Goal: Information Seeking & Learning: Learn about a topic

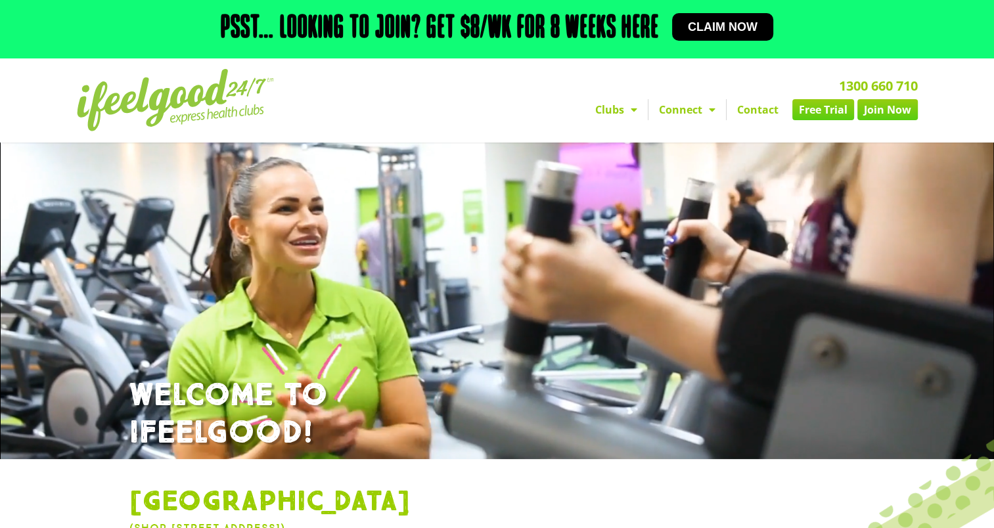
click at [898, 107] on link "Join Now" at bounding box center [887, 109] width 60 height 21
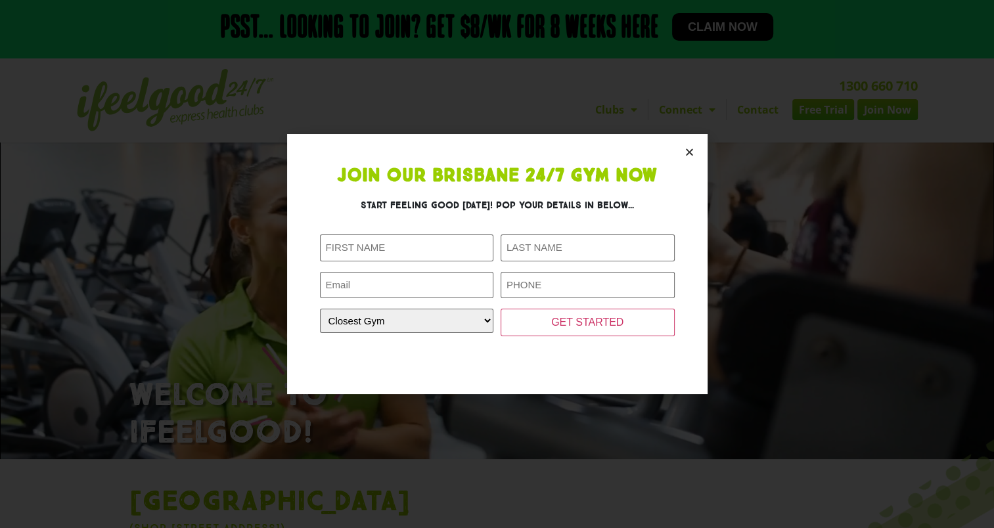
click at [690, 152] on icon "Close" at bounding box center [689, 152] width 10 height 10
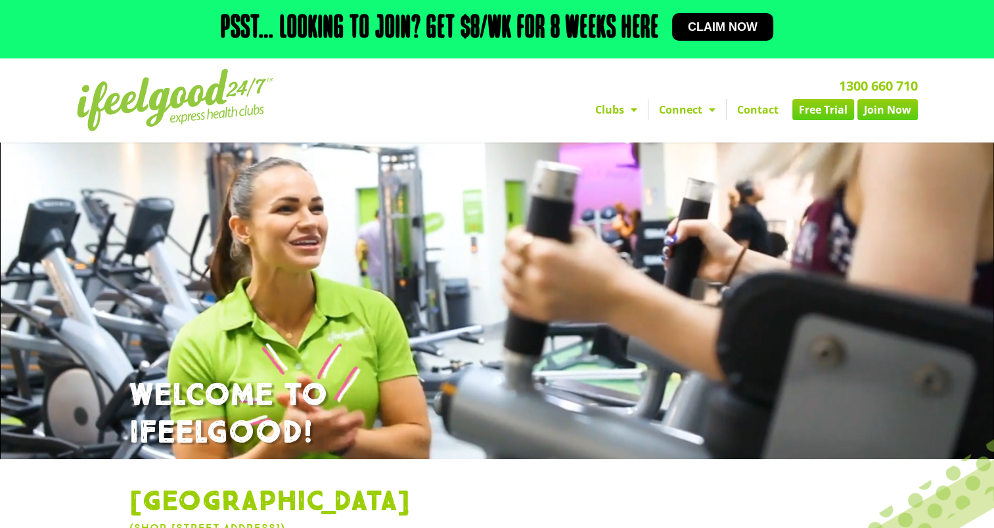
scroll to position [263, 0]
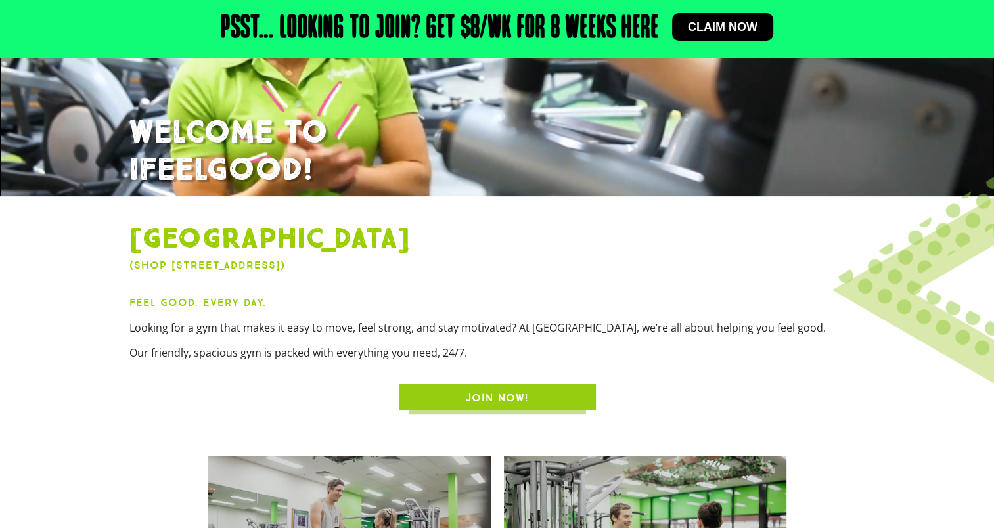
click at [471, 395] on span "JOIN NOW!" at bounding box center [497, 398] width 63 height 16
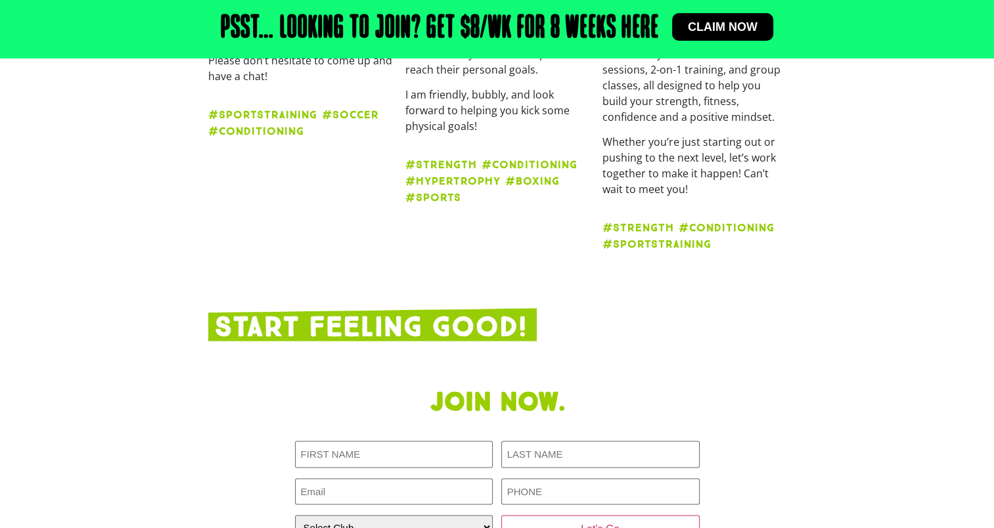
scroll to position [2249, 0]
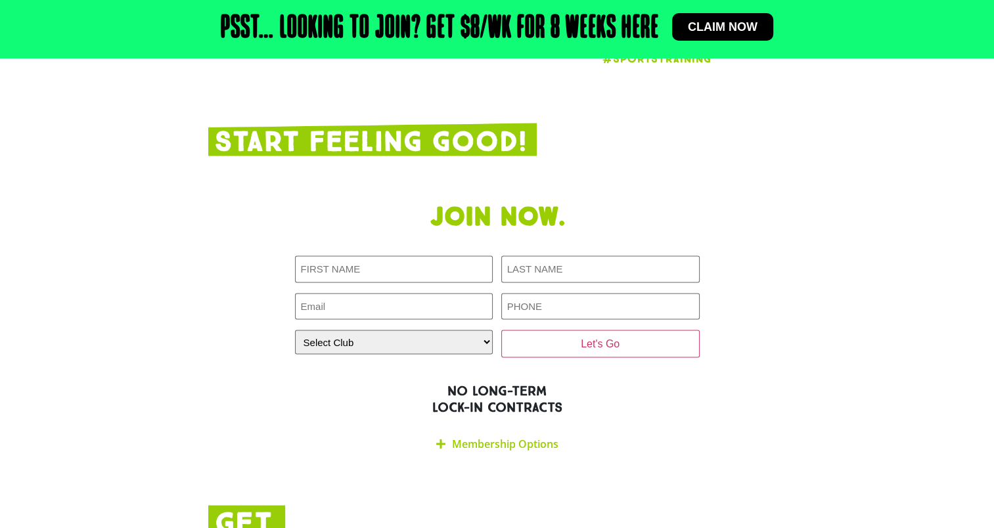
click at [488, 436] on link "Membership Options" at bounding box center [505, 443] width 106 height 14
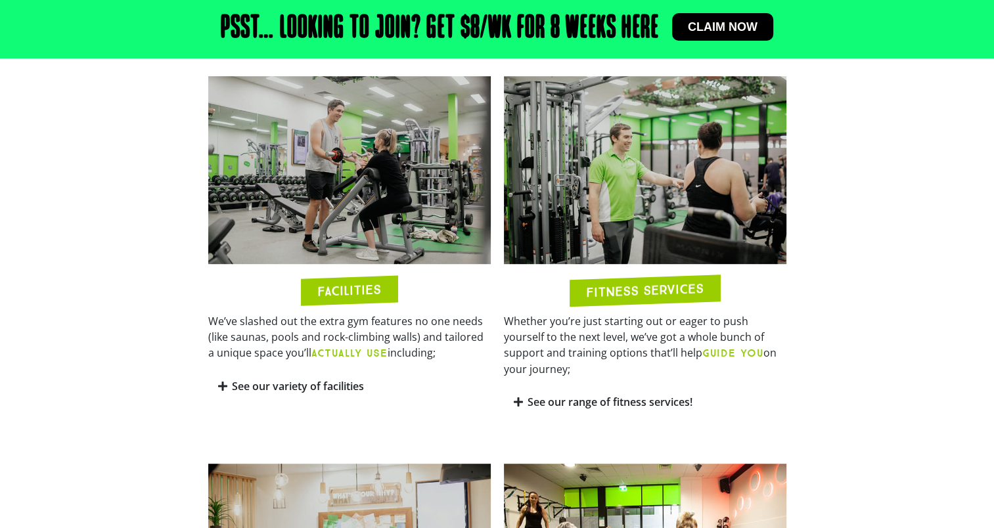
scroll to position [657, 0]
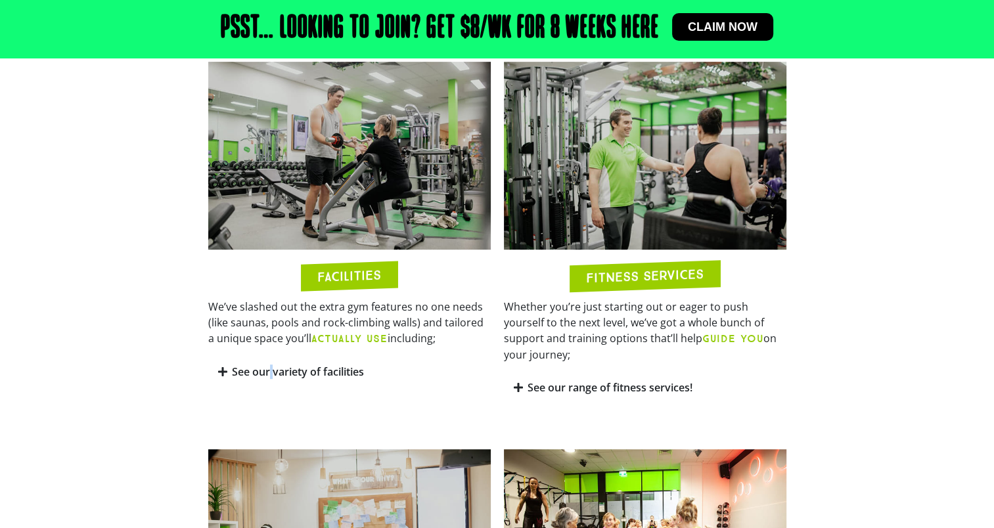
click at [271, 370] on link "See our variety of facilities" at bounding box center [298, 371] width 132 height 14
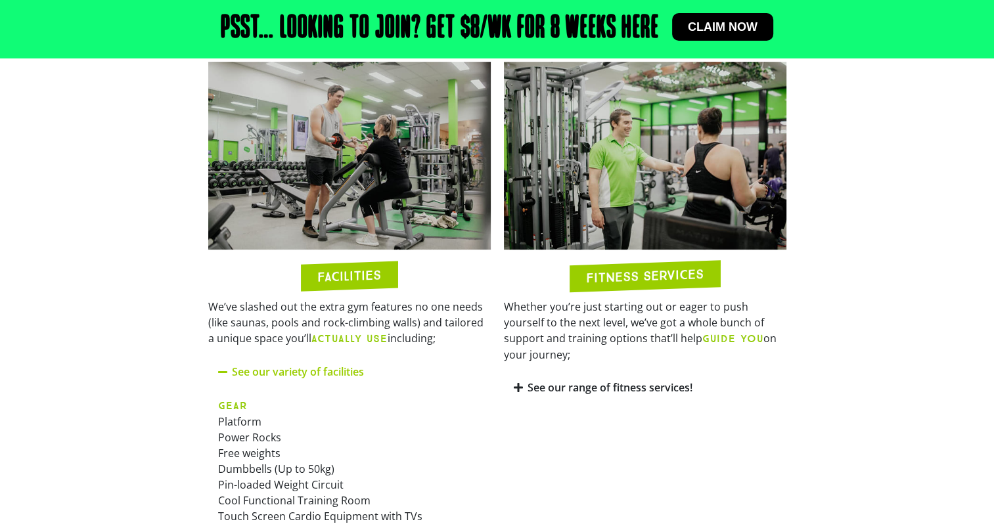
click at [565, 380] on link "See our range of fitness services!" at bounding box center [609, 387] width 165 height 14
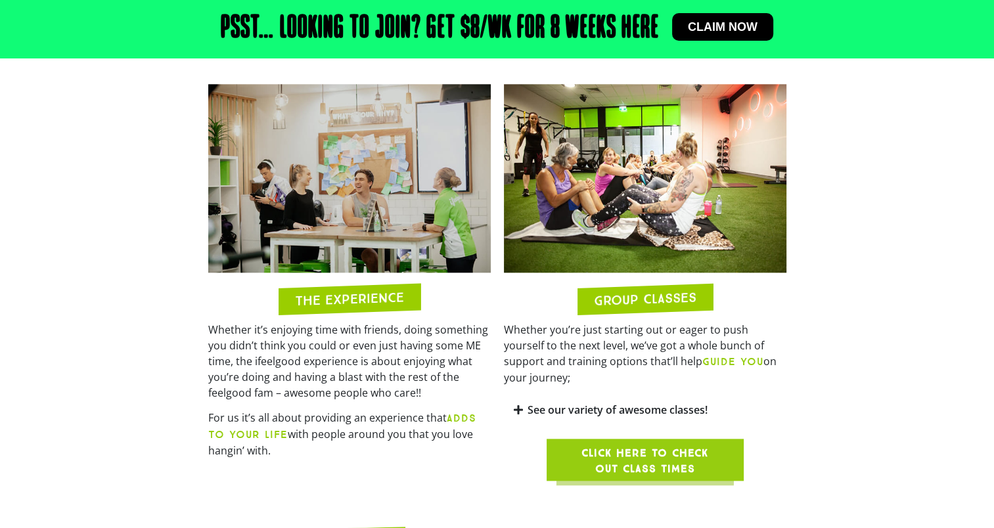
scroll to position [1379, 0]
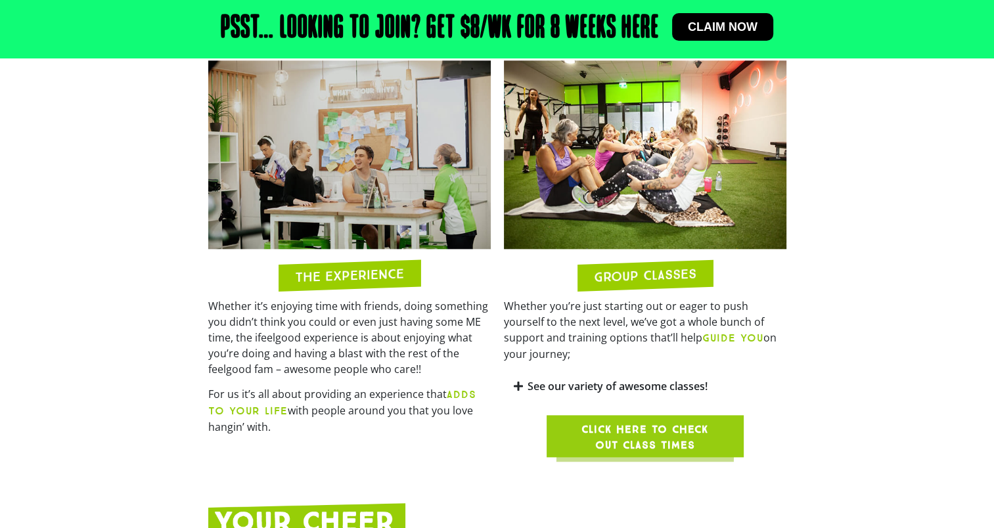
click at [639, 422] on span "Click here to check out class times" at bounding box center [645, 438] width 134 height 32
